Goal: Information Seeking & Learning: Find specific page/section

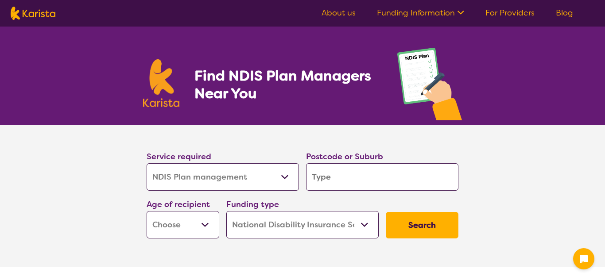
select select "NDIS Plan management"
select select "NDIS"
select select "NDIS Plan management"
select select "NDIS"
click at [261, 174] on select "Allied Health Assistant Assessment ([MEDICAL_DATA] or [MEDICAL_DATA]) Behaviour…" at bounding box center [223, 176] width 152 height 27
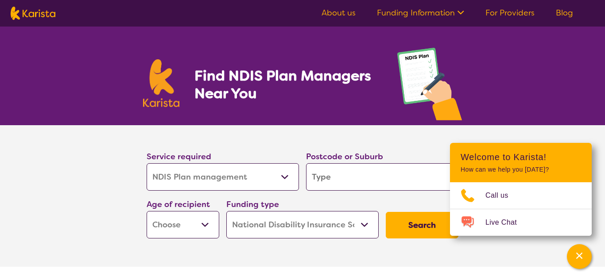
select select "Support worker"
click at [147, 163] on select "Allied Health Assistant Assessment ([MEDICAL_DATA] or [MEDICAL_DATA]) Behaviour…" at bounding box center [223, 176] width 152 height 27
select select "Support worker"
click at [371, 170] on input "search" at bounding box center [382, 176] width 152 height 27
click at [577, 88] on div "Find NDIS Plan Managers Near You" at bounding box center [302, 76] width 605 height 99
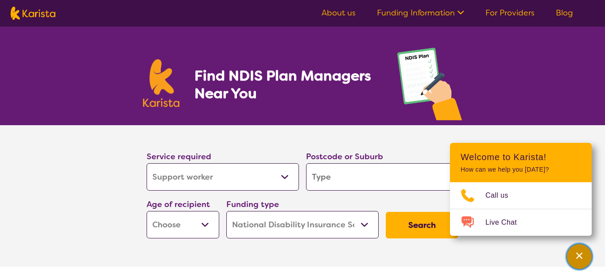
click at [580, 261] on div "Channel Menu" at bounding box center [579, 256] width 18 height 19
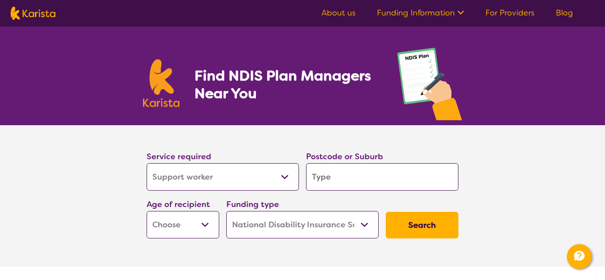
click at [380, 172] on input "search" at bounding box center [382, 176] width 152 height 27
type input "w"
type input "wi"
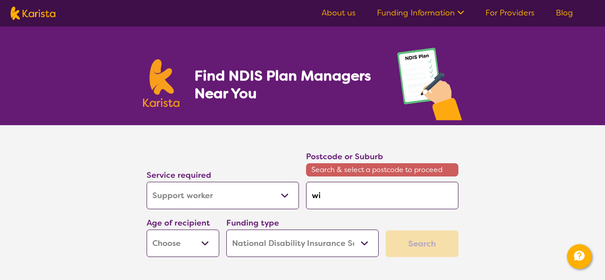
type input "win"
type input "winm"
type input "winma"
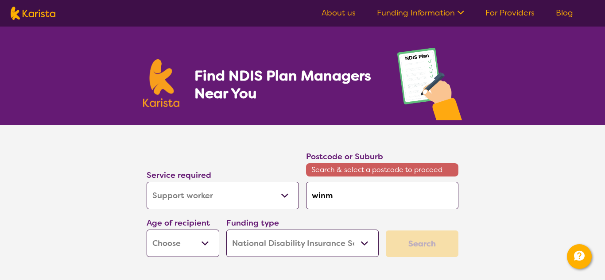
type input "winma"
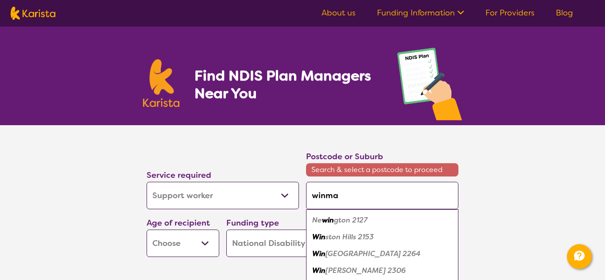
type input "winmal"
type input "winmale"
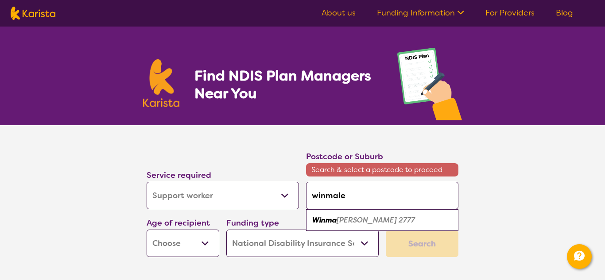
type input "winmalee"
click at [323, 217] on em "Winmalee" at bounding box center [329, 220] width 35 height 9
type input "2777"
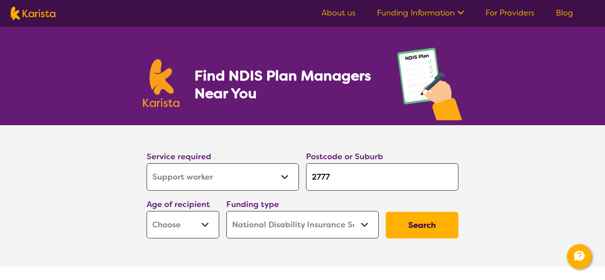
click at [206, 228] on select "Early Childhood - 0 to 9 Child - 10 to 11 Adolescent - 12 to 17 Adult - 18 to 6…" at bounding box center [183, 224] width 73 height 27
select select "AD"
click at [147, 211] on select "Early Childhood - 0 to 9 Child - 10 to 11 Adolescent - 12 to 17 Adult - 18 to 6…" at bounding box center [183, 224] width 73 height 27
select select "AD"
click at [408, 224] on button "Search" at bounding box center [422, 225] width 73 height 27
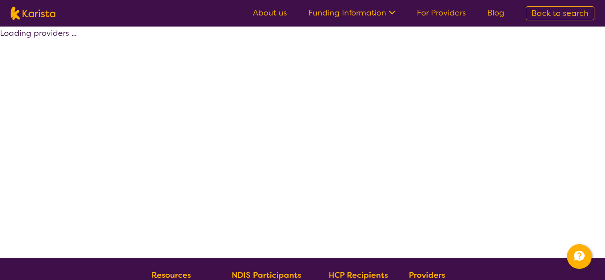
select select "NDIS"
select select "Support worker"
select select "AD"
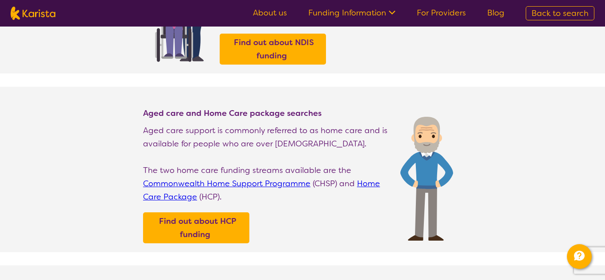
scroll to position [184, 0]
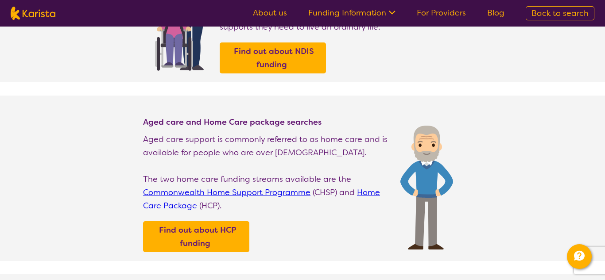
select select "NDIS Plan management"
select select "AD"
select select "NDIS"
select select "NDIS Plan management"
select select "AD"
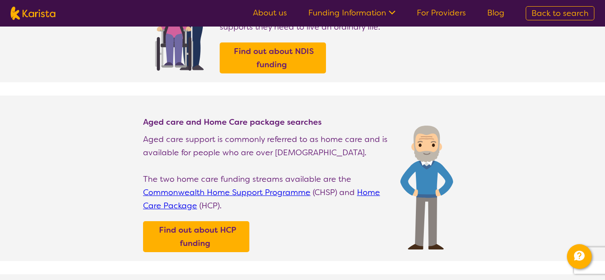
select select "NDIS"
